Goal: Browse casually: Explore the website without a specific task or goal

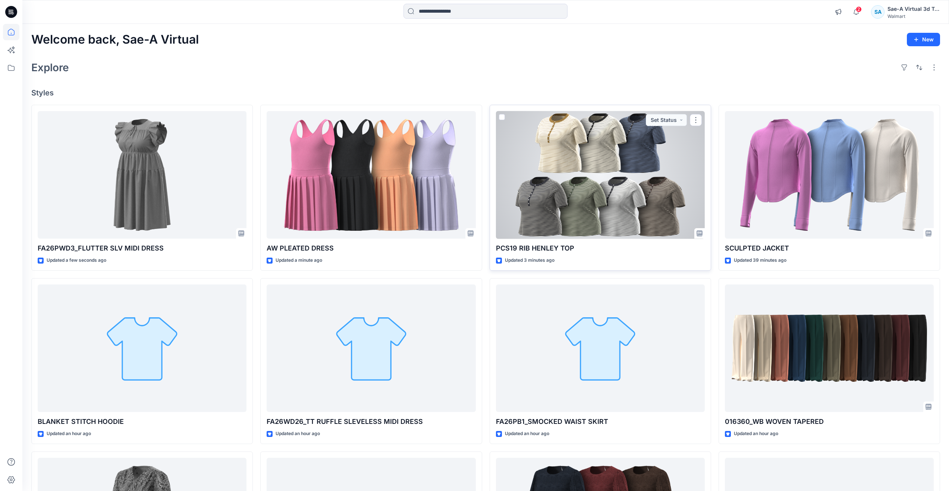
click at [640, 183] on div at bounding box center [600, 175] width 209 height 128
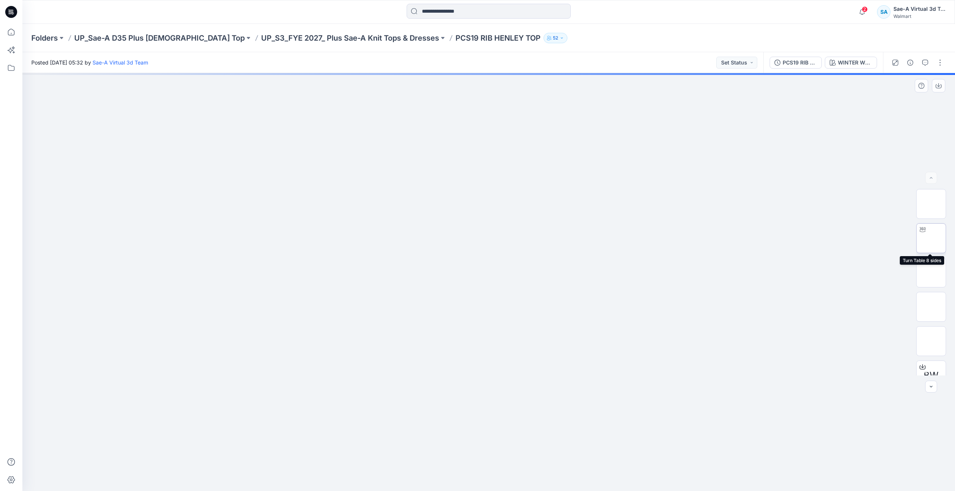
click at [931, 238] on img at bounding box center [931, 238] width 0 height 0
drag, startPoint x: 489, startPoint y: 479, endPoint x: 484, endPoint y: 435, distance: 44.3
click at [484, 435] on div at bounding box center [488, 282] width 933 height 418
click at [931, 273] on img at bounding box center [931, 273] width 0 height 0
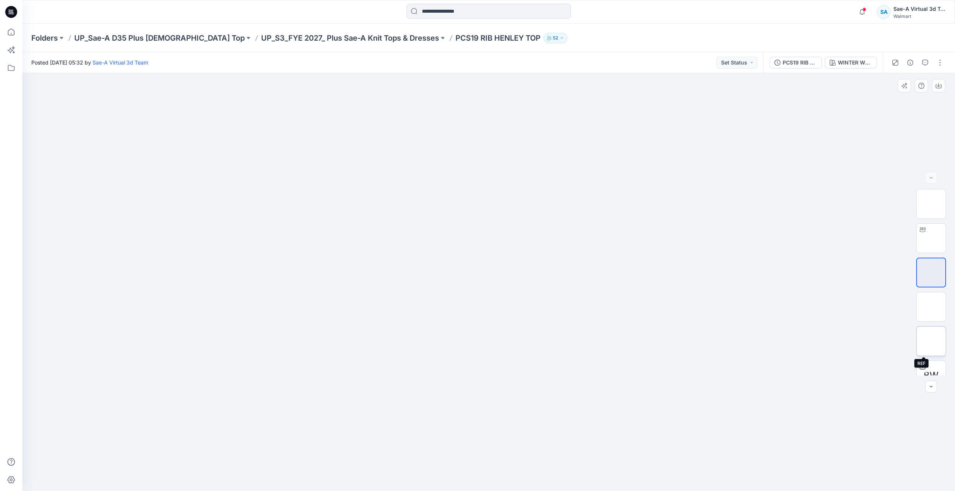
click at [931, 341] on img at bounding box center [931, 341] width 0 height 0
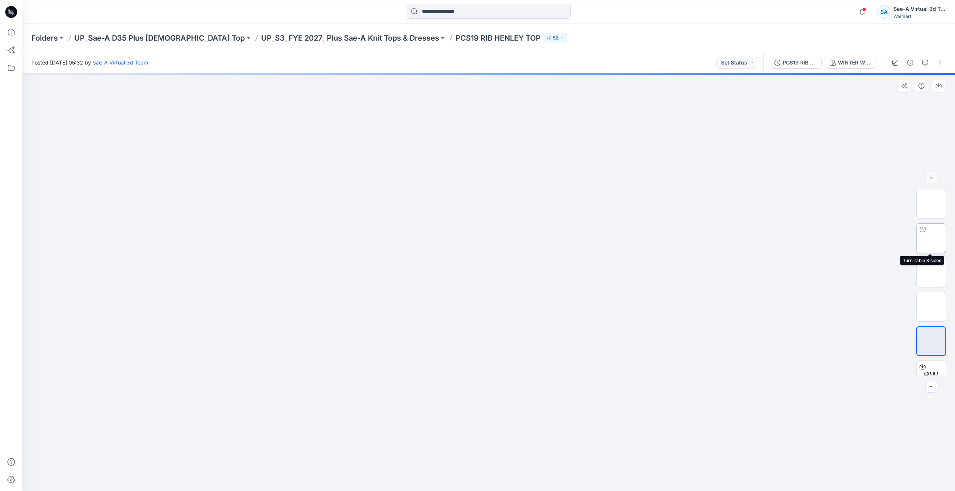
click at [931, 238] on img at bounding box center [931, 238] width 0 height 0
click at [14, 38] on icon at bounding box center [11, 32] width 16 height 16
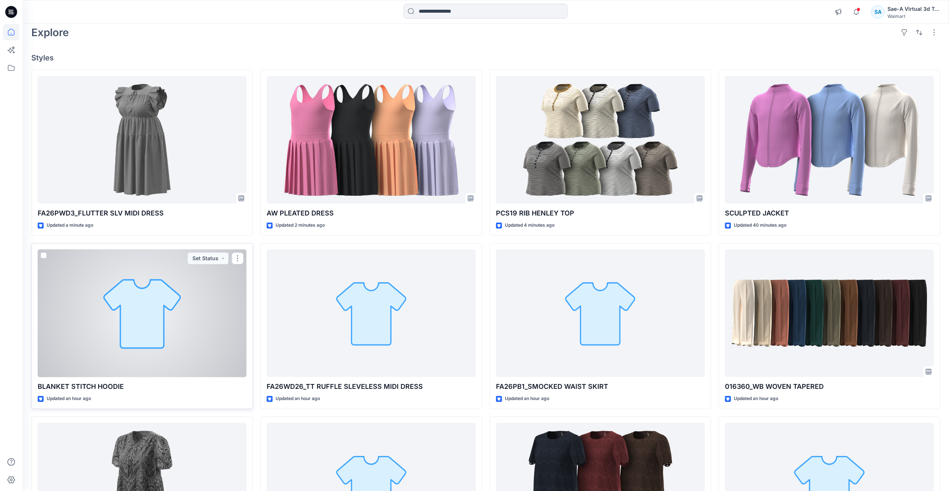
scroll to position [75, 0]
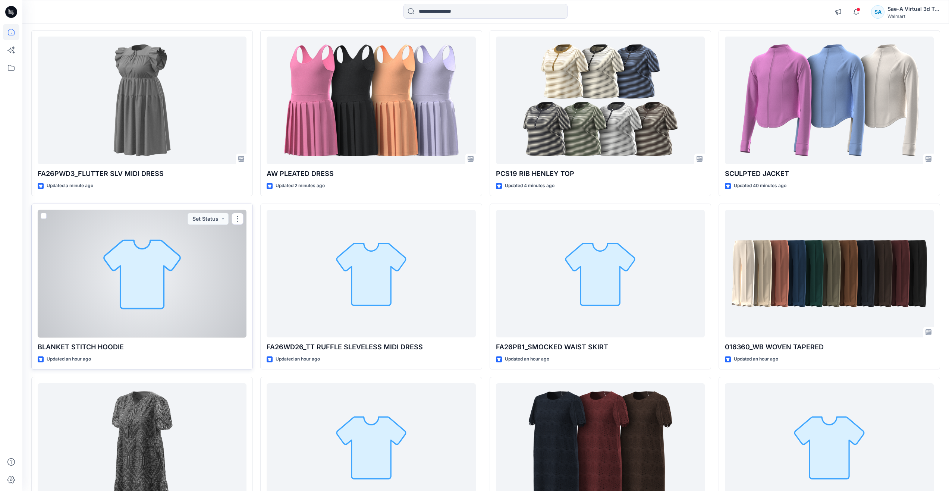
click at [145, 302] on div at bounding box center [142, 274] width 209 height 128
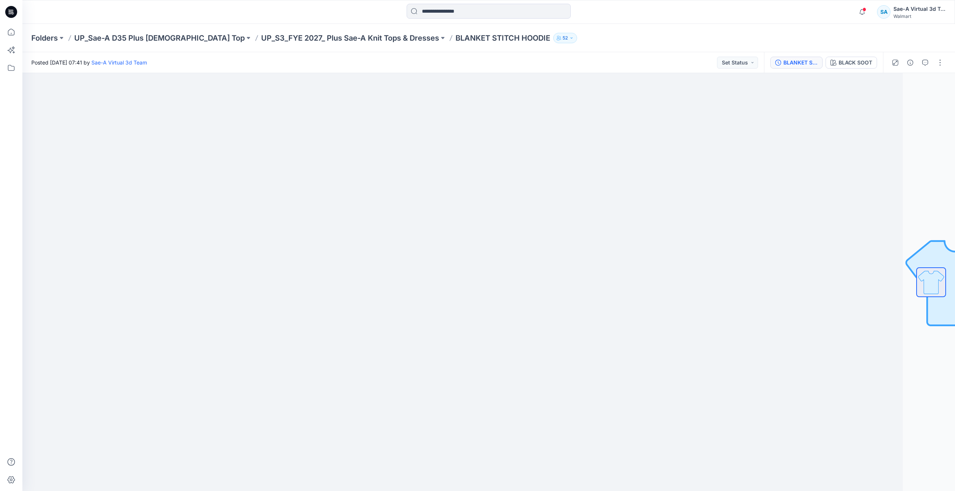
click at [791, 61] on div "BLANKET STITCH HOODIE_FULL COLORWAYS" at bounding box center [800, 63] width 34 height 8
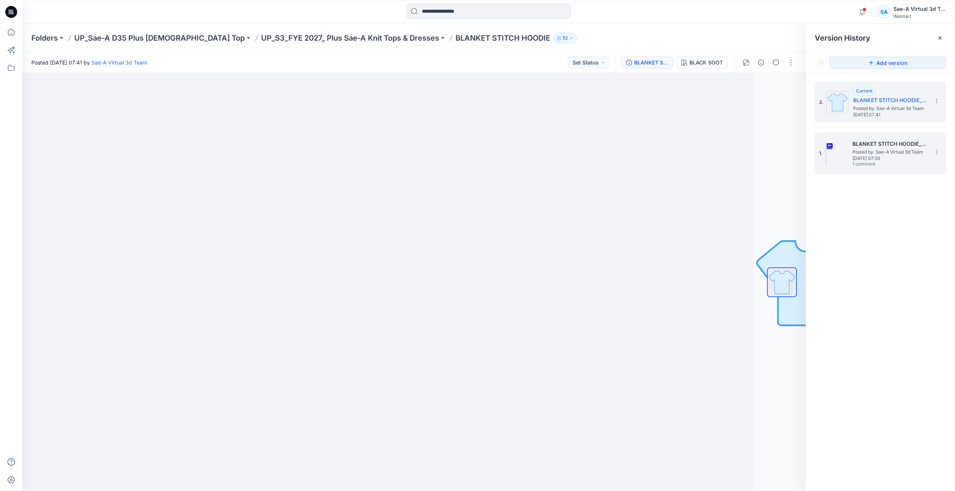
click at [862, 156] on span "[DATE] 07:33" at bounding box center [889, 158] width 75 height 5
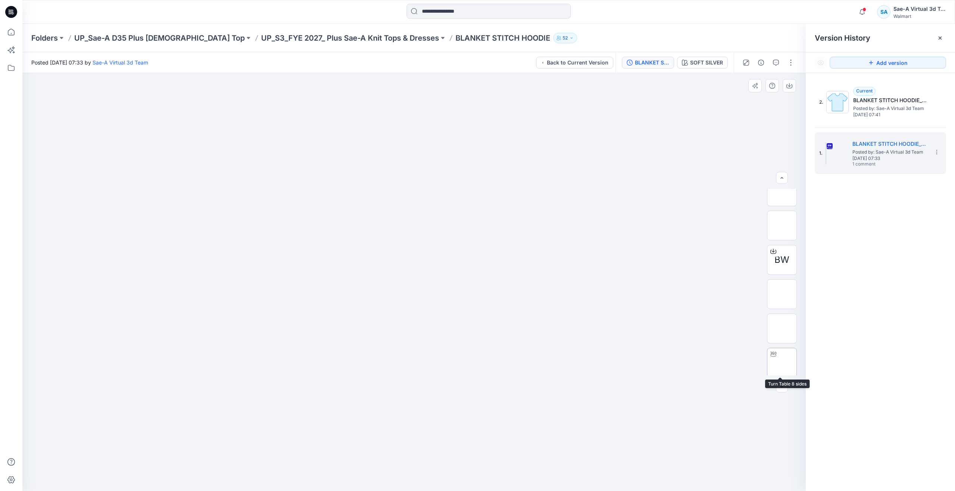
scroll to position [49, 0]
click at [782, 361] on img at bounding box center [782, 361] width 0 height 0
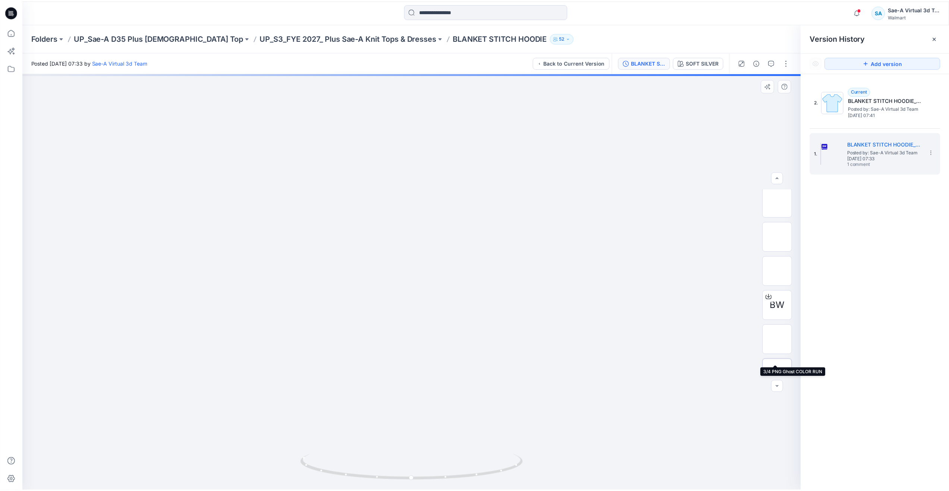
scroll to position [0, 0]
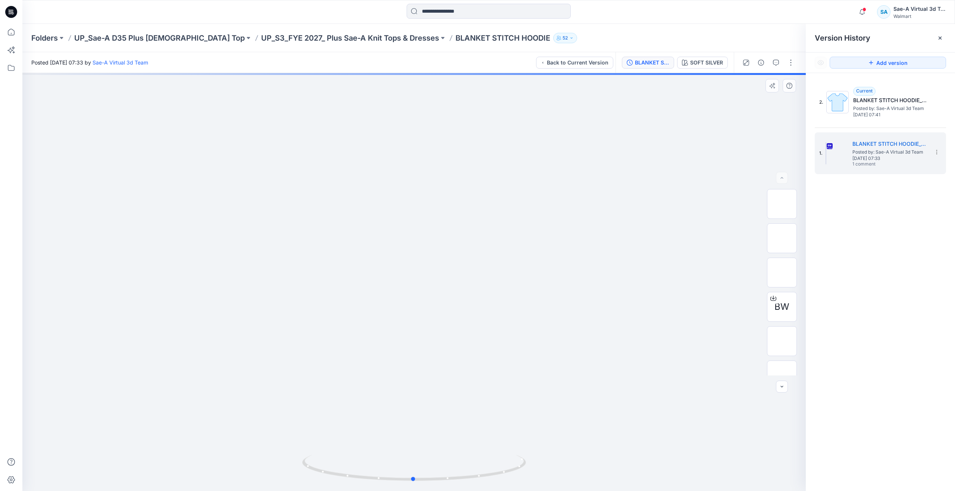
drag, startPoint x: 417, startPoint y: 479, endPoint x: 417, endPoint y: 397, distance: 82.8
click at [417, 397] on div at bounding box center [413, 282] width 783 height 418
click at [14, 36] on icon at bounding box center [11, 32] width 16 height 16
